Goal: Ask a question: Seek information or help from site administrators or community

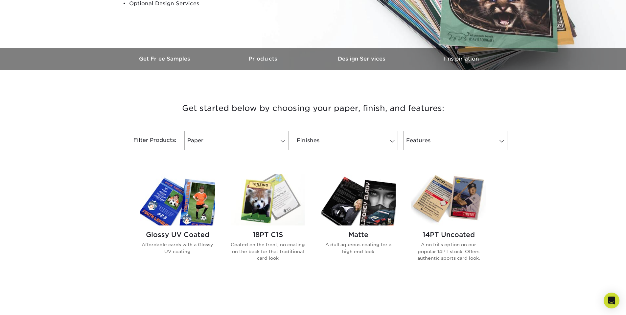
scroll to position [164, 0]
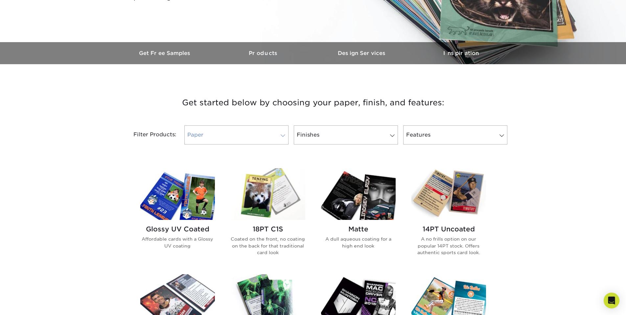
click at [282, 133] on span at bounding box center [282, 135] width 9 height 5
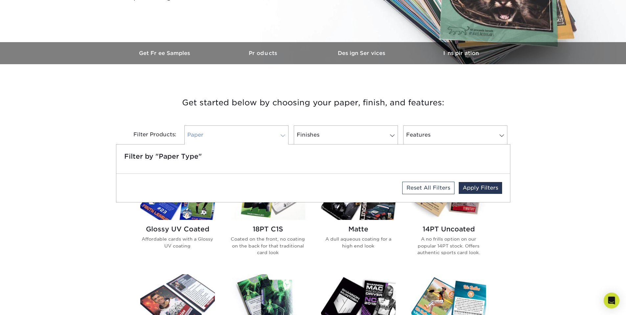
click at [282, 133] on span at bounding box center [282, 135] width 9 height 5
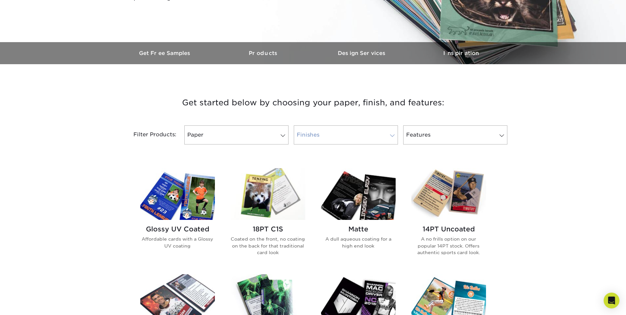
click at [305, 133] on link "Finishes" at bounding box center [346, 134] width 104 height 19
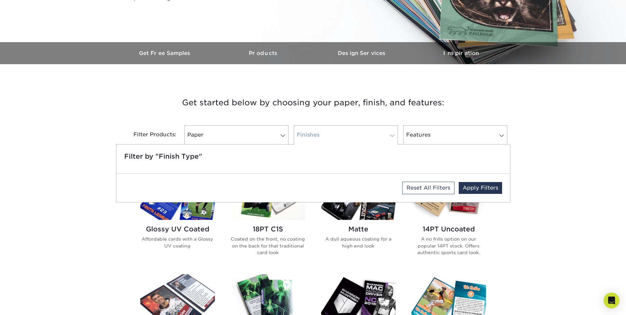
click at [305, 133] on link "Finishes" at bounding box center [346, 134] width 104 height 19
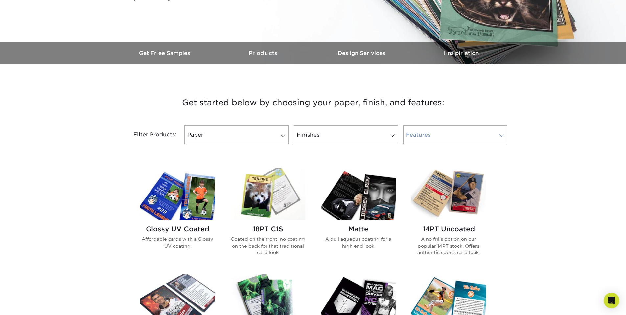
click at [502, 134] on span at bounding box center [501, 135] width 9 height 5
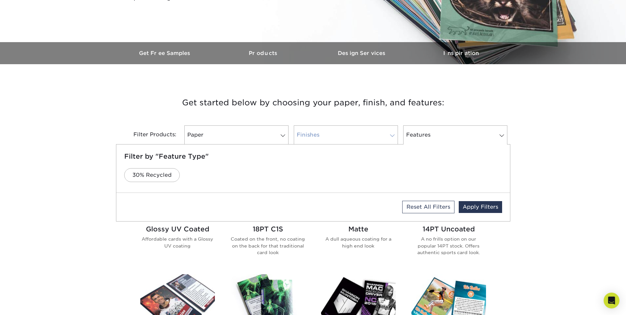
click at [392, 135] on span at bounding box center [392, 135] width 9 height 5
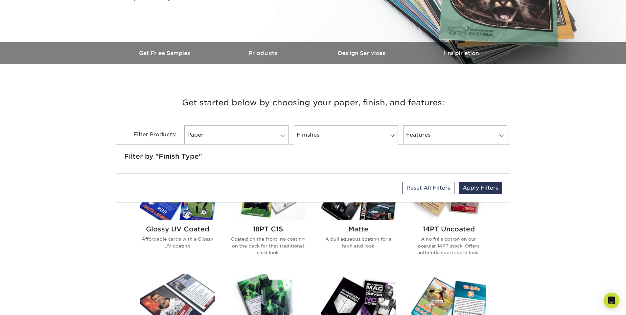
click at [221, 166] on div "Filter by "Finish Type"" at bounding box center [313, 158] width 394 height 29
drag, startPoint x: 218, startPoint y: 158, endPoint x: 214, endPoint y: 156, distance: 4.3
click at [218, 158] on h5 "Filter by "Finish Type"" at bounding box center [313, 156] width 378 height 8
click at [196, 152] on div "Filter by "Finish Type"" at bounding box center [313, 158] width 394 height 29
drag, startPoint x: 370, startPoint y: 162, endPoint x: 406, endPoint y: 162, distance: 36.8
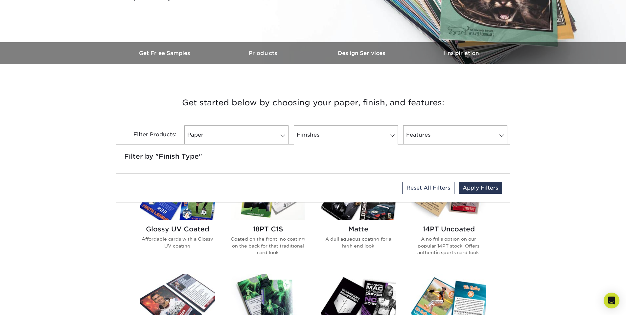
click at [373, 162] on div "Filter by "Finish Type"" at bounding box center [313, 158] width 394 height 29
click at [437, 162] on div "Filter by "Finish Type"" at bounding box center [313, 158] width 394 height 29
click at [438, 187] on link "Reset All Filters" at bounding box center [428, 187] width 52 height 12
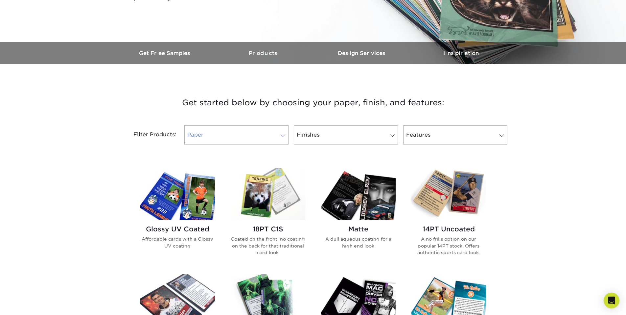
click at [281, 134] on span at bounding box center [282, 135] width 9 height 5
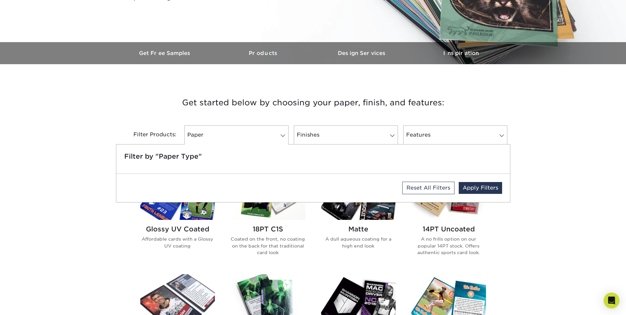
click at [195, 155] on h5 "Filter by "Paper Type"" at bounding box center [313, 156] width 378 height 8
drag, startPoint x: 246, startPoint y: 157, endPoint x: 354, endPoint y: 169, distance: 109.5
click at [354, 169] on div "Filter by "Paper Type"" at bounding box center [313, 158] width 394 height 29
click at [355, 170] on div "Filter by "Paper Type"" at bounding box center [313, 158] width 394 height 29
drag, startPoint x: 355, startPoint y: 170, endPoint x: 271, endPoint y: 171, distance: 84.5
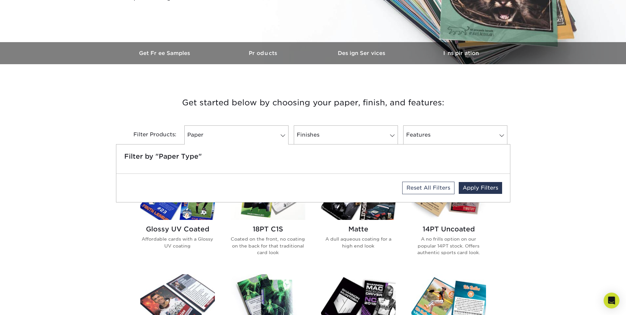
click at [330, 171] on div "Filter by "Paper Type"" at bounding box center [313, 158] width 394 height 29
click at [152, 166] on div "Filter by "Paper Type"" at bounding box center [313, 158] width 394 height 29
click at [475, 187] on link "Apply Filters" at bounding box center [480, 188] width 43 height 12
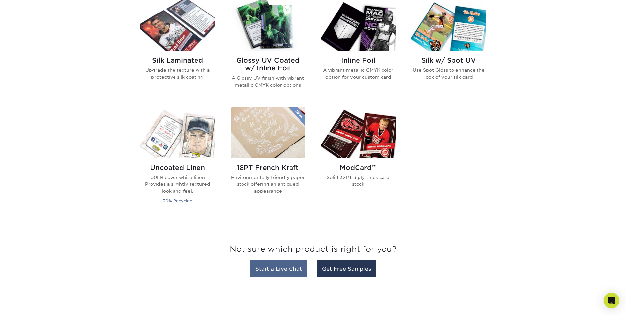
scroll to position [526, 0]
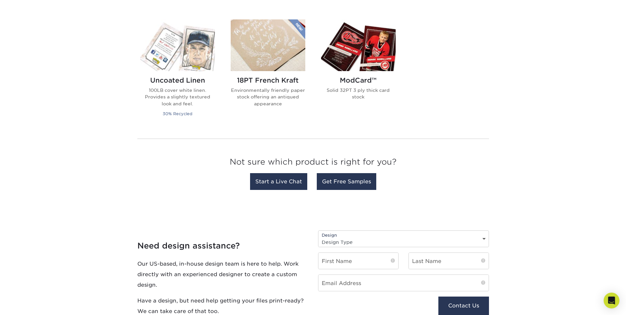
click at [483, 237] on select "Design Type Design Edits New Design" at bounding box center [404, 242] width 170 height 10
click at [483, 238] on select "Design Type Design Edits New Design" at bounding box center [404, 242] width 170 height 10
click at [484, 239] on select "Design Type Design Edits New Design" at bounding box center [404, 242] width 170 height 10
select select "New Design"
click at [319, 237] on select "Design Type Design Edits New Design" at bounding box center [404, 242] width 170 height 10
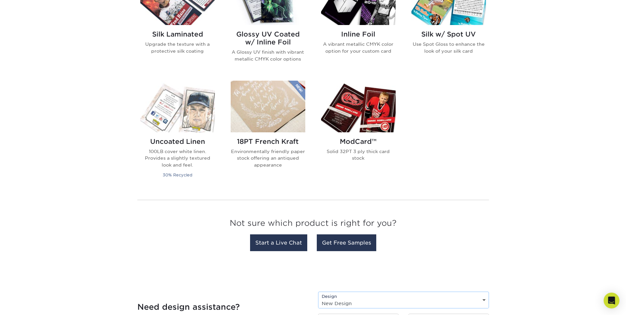
scroll to position [460, 0]
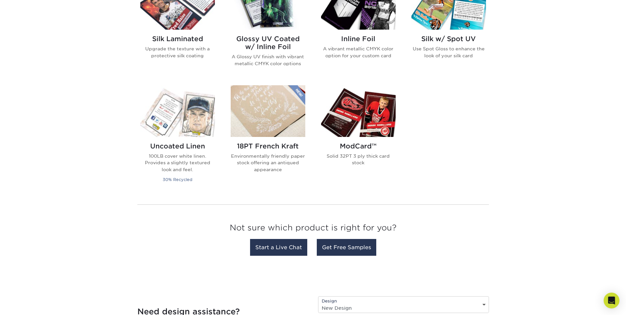
click at [371, 122] on img at bounding box center [358, 111] width 75 height 52
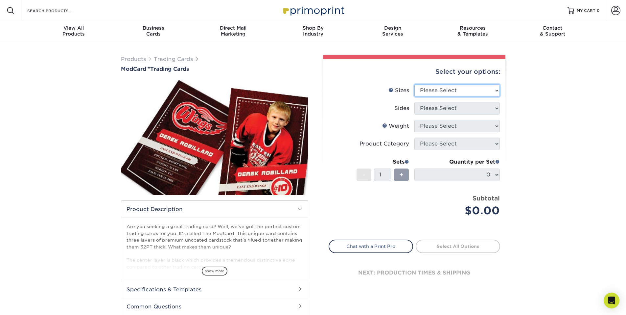
click at [495, 89] on select "Please Select 2.5" x 3.5"" at bounding box center [457, 90] width 85 height 12
select select "2.50x3.50"
click at [415, 84] on select "Please Select 2.5" x 3.5"" at bounding box center [457, 90] width 85 height 12
click at [447, 108] on select "Please Select Print Both Sides Print Front Only" at bounding box center [457, 108] width 85 height 12
select select "13abbda7-1d64-4f25-8bb2-c179b224825d"
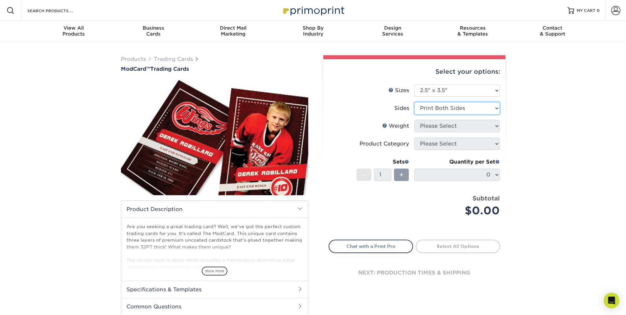
click at [415, 102] on select "Please Select Print Both Sides Print Front Only" at bounding box center [457, 108] width 85 height 12
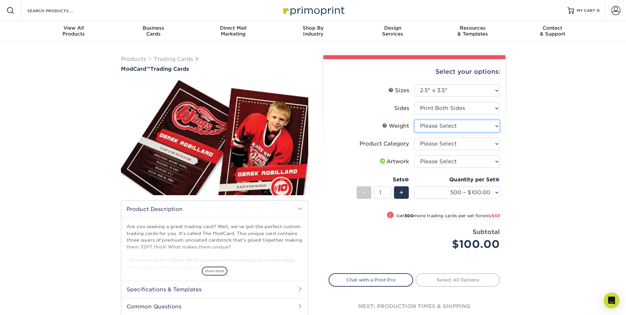
click at [494, 127] on select "Please Select 32PTUCBLK" at bounding box center [457, 126] width 85 height 12
select select "32PTUCBLK"
click at [415, 120] on select "Please Select 32PTUCBLK" at bounding box center [457, 126] width 85 height 12
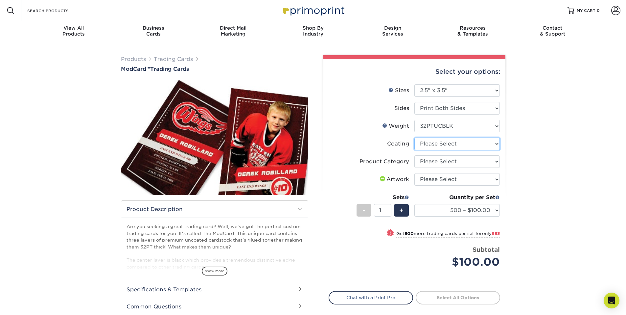
click at [495, 143] on select at bounding box center [457, 143] width 85 height 12
select select "3e7618de-abca-4bda-9f97-8b9129e913d8"
click at [415, 137] on select at bounding box center [457, 143] width 85 height 12
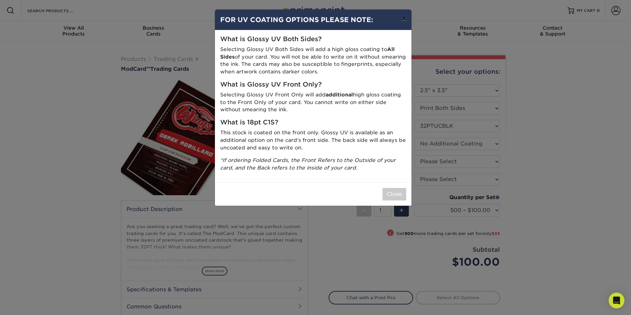
click at [404, 18] on button "×" at bounding box center [403, 19] width 15 height 18
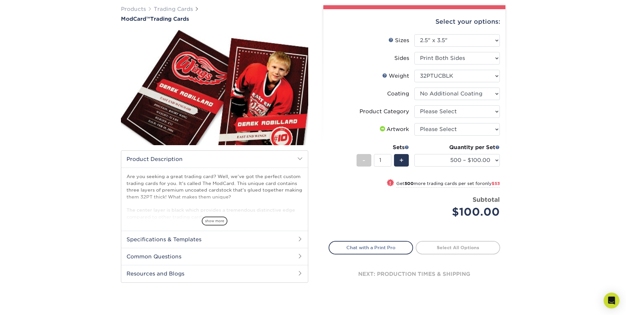
scroll to position [99, 0]
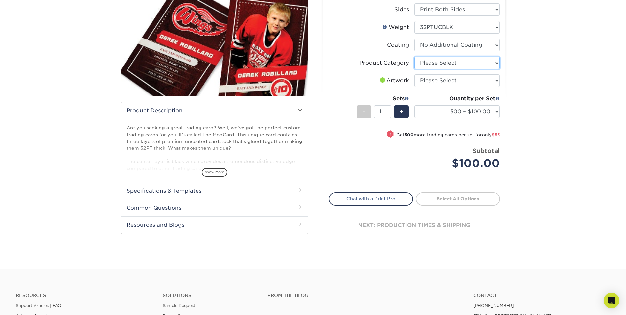
click at [495, 62] on select "Please Select Trading Cards" at bounding box center [457, 63] width 85 height 12
select select "c2f9bce9-36c2-409d-b101-c29d9d031e18"
click at [415, 57] on select "Please Select Trading Cards" at bounding box center [457, 63] width 85 height 12
click at [495, 79] on select "Please Select I will upload files I need a design - $100" at bounding box center [457, 80] width 85 height 12
select select "upload"
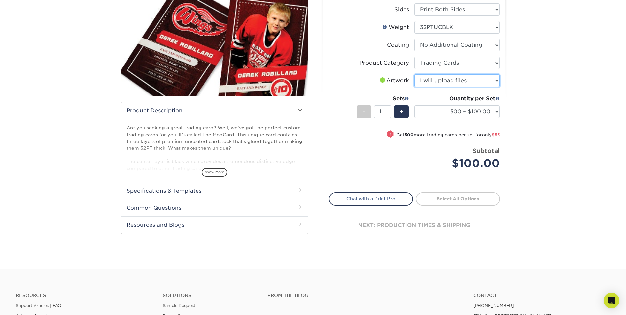
click at [415, 74] on select "Please Select I will upload files I need a design - $100" at bounding box center [457, 80] width 85 height 12
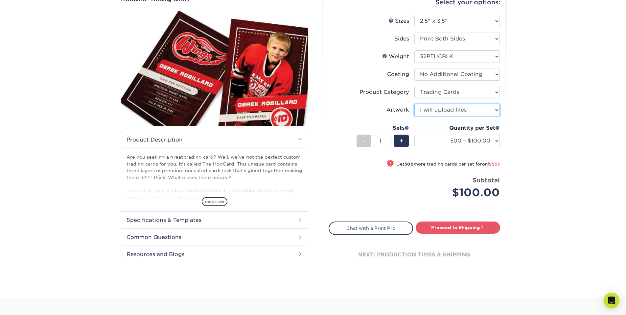
scroll to position [66, 0]
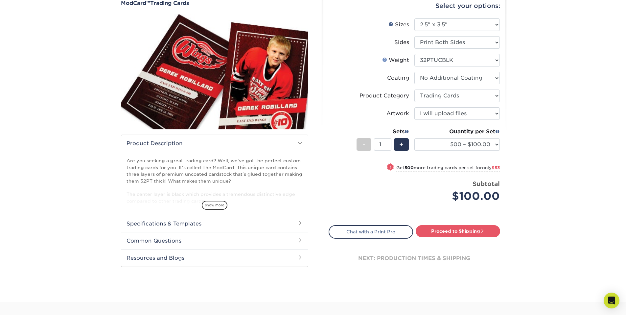
click at [385, 59] on link "Weight Help" at bounding box center [384, 59] width 5 height 5
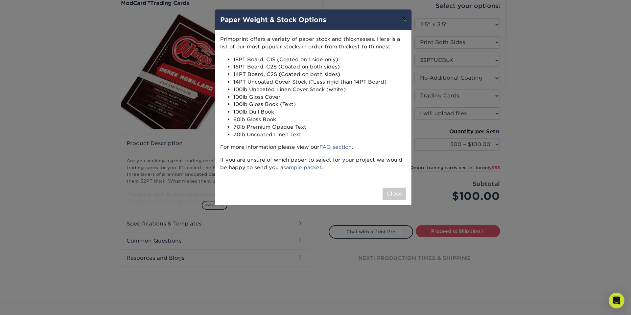
click at [404, 17] on button "×" at bounding box center [403, 19] width 15 height 18
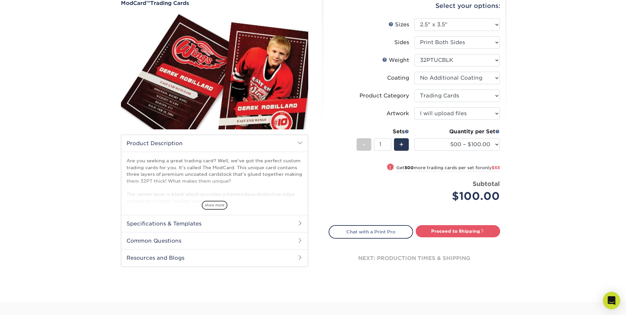
click at [614, 300] on icon "Open Intercom Messenger" at bounding box center [612, 300] width 8 height 9
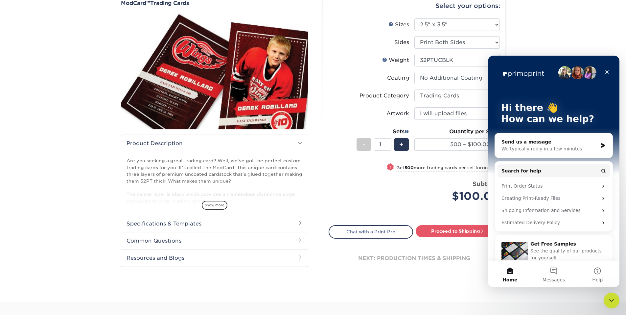
scroll to position [0, 0]
click at [518, 150] on div "We typically reply in a few minutes" at bounding box center [550, 148] width 96 height 7
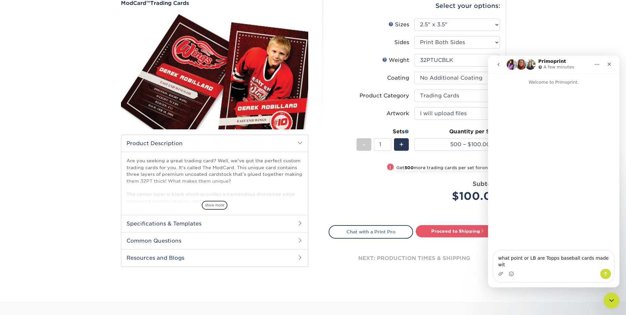
type textarea "what point or LB are Topps baseball cards made with"
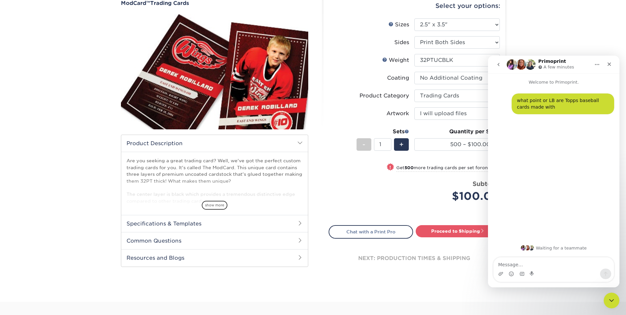
drag, startPoint x: 531, startPoint y: 152, endPoint x: 614, endPoint y: 194, distance: 93.7
click at [614, 194] on div "what point or LB are Topps baseball cards made with • Just now" at bounding box center [554, 162] width 132 height 154
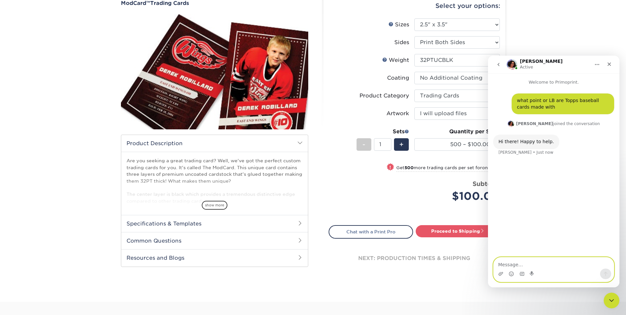
click at [519, 263] on textarea "Message…" at bounding box center [554, 262] width 120 height 11
type textarea "can you answer my question?"
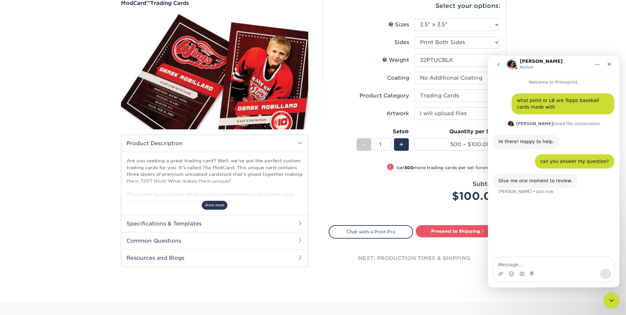
click at [217, 205] on span "show more" at bounding box center [215, 205] width 26 height 9
click at [299, 223] on span at bounding box center [300, 222] width 5 height 5
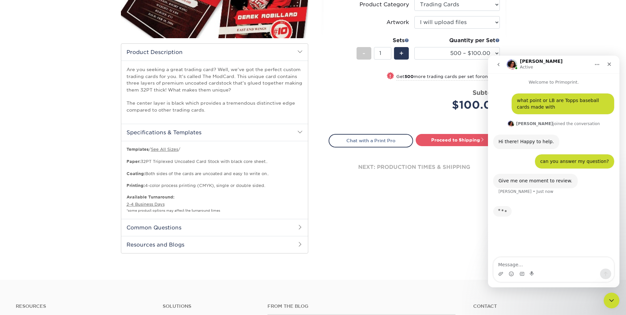
scroll to position [164, 0]
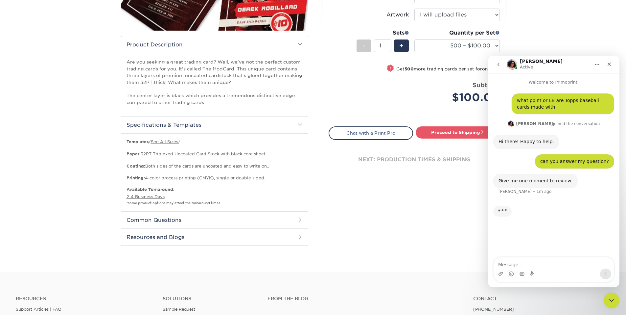
click at [300, 218] on span at bounding box center [300, 219] width 5 height 5
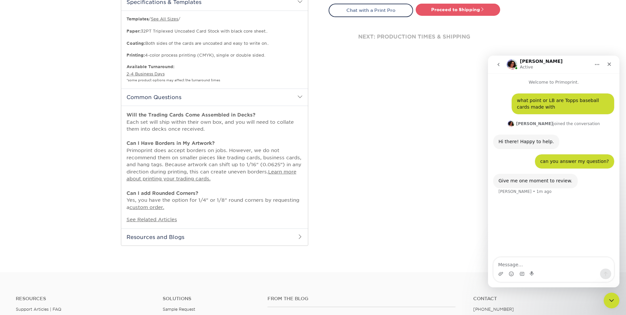
scroll to position [296, 0]
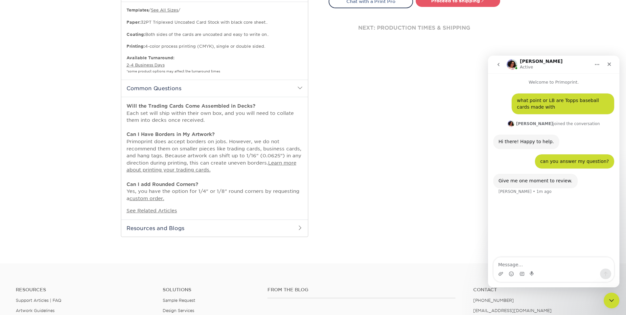
click at [299, 228] on span at bounding box center [300, 227] width 5 height 5
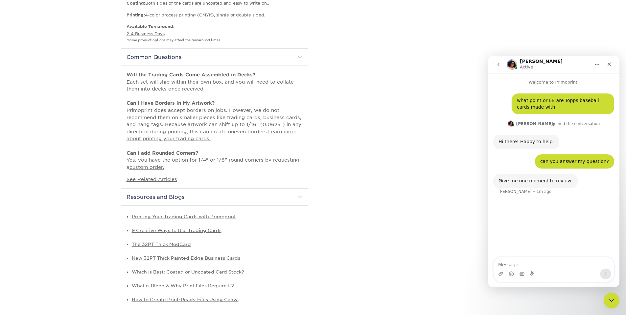
scroll to position [362, 0]
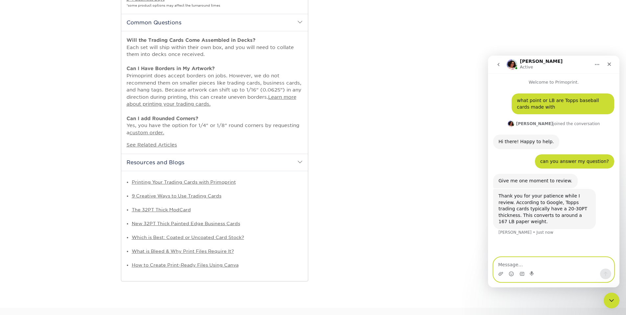
click at [525, 264] on textarea "Message…" at bounding box center [554, 262] width 120 height 11
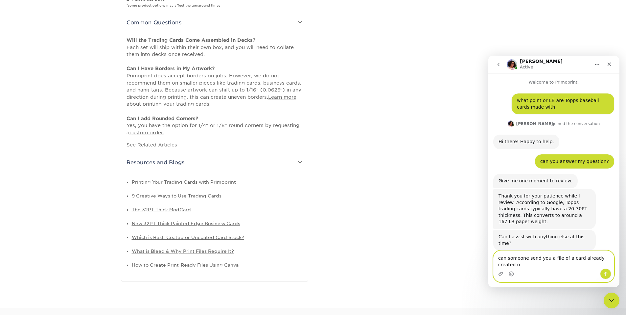
scroll to position [1, 0]
type textarea "can someone send you a file of a card already created on Canva, for you to print"
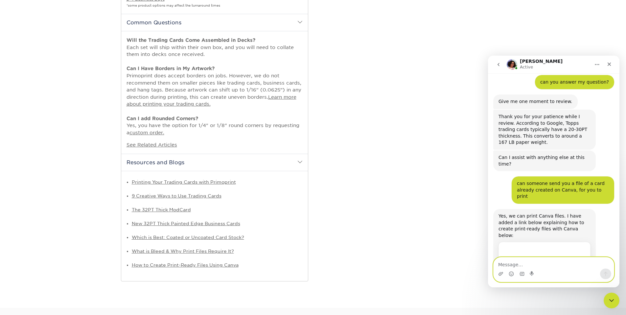
scroll to position [87, 0]
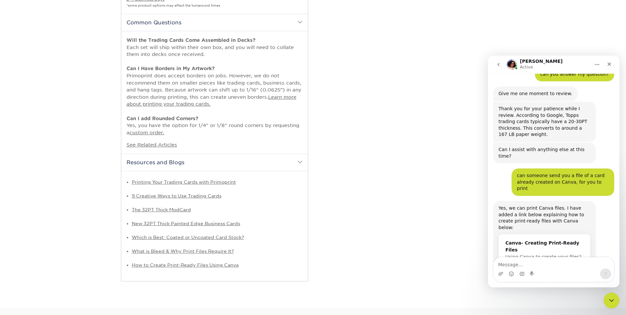
click at [547, 239] on div "Canva- Creating Print-Ready Files" at bounding box center [545, 246] width 78 height 14
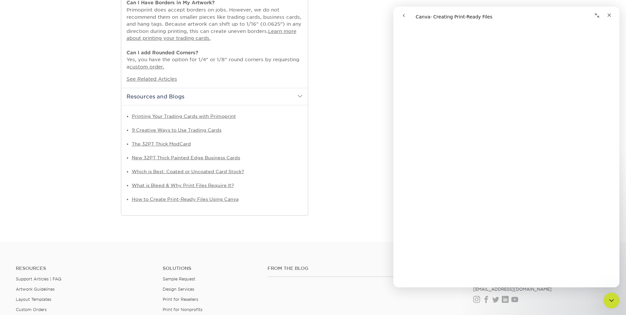
scroll to position [0, 0]
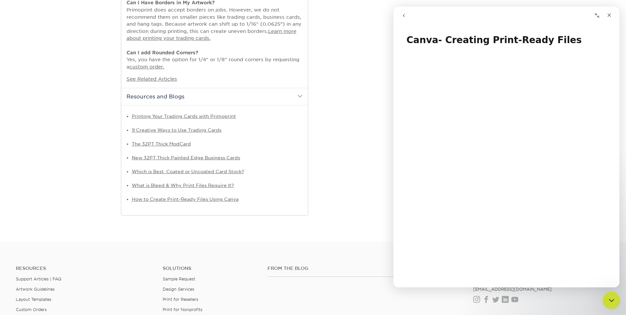
click at [610, 296] on icon "Close Intercom Messenger" at bounding box center [611, 299] width 8 height 8
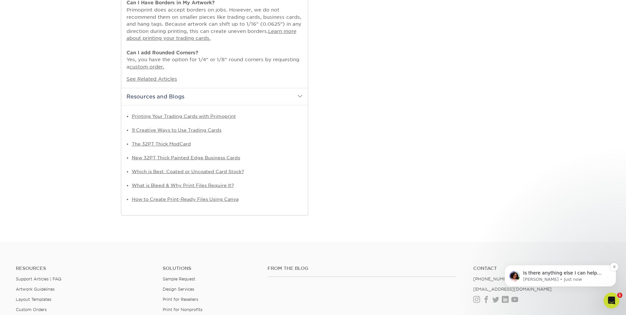
click at [564, 274] on span "Is there anything else I can help with today?" at bounding box center [562, 276] width 79 height 12
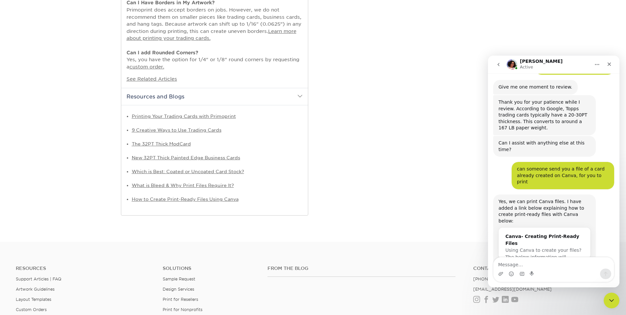
scroll to position [113, 0]
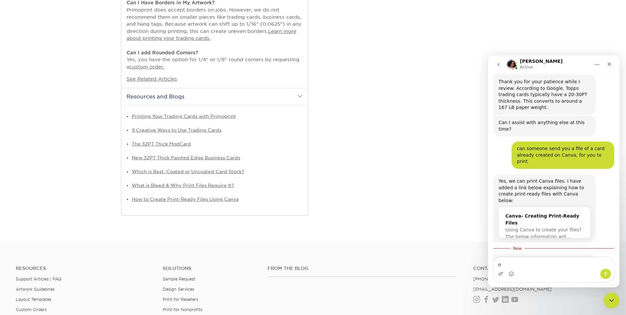
type textarea "no"
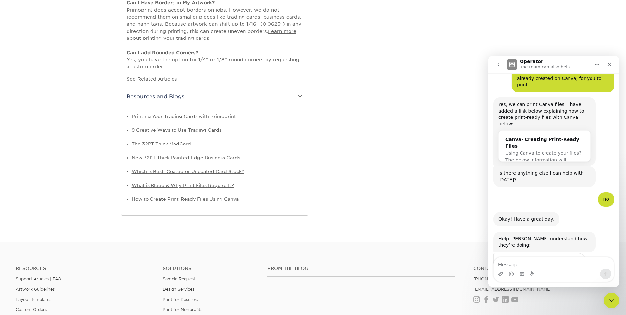
scroll to position [194, 0]
